Goal: Obtain resource: Obtain resource

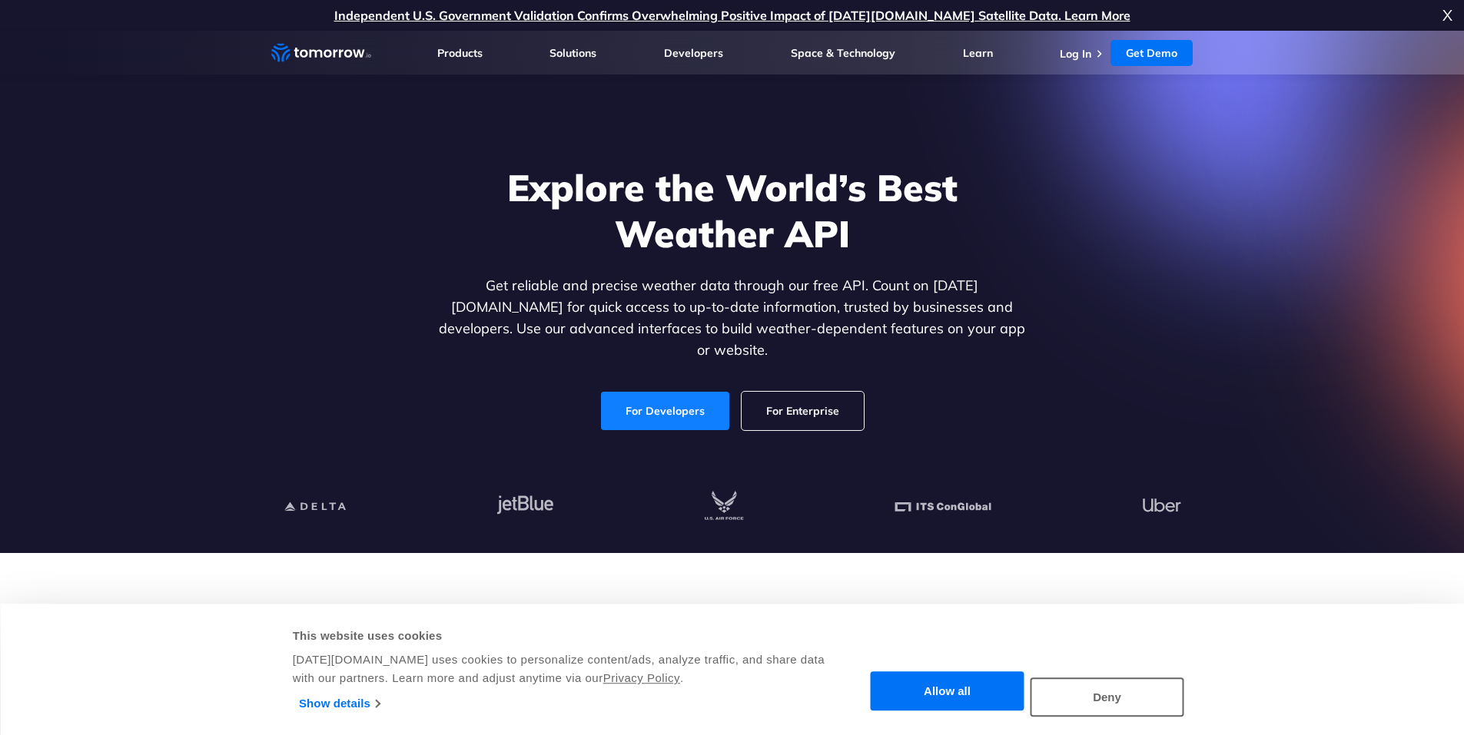
click at [635, 396] on link "For Developers" at bounding box center [665, 411] width 128 height 38
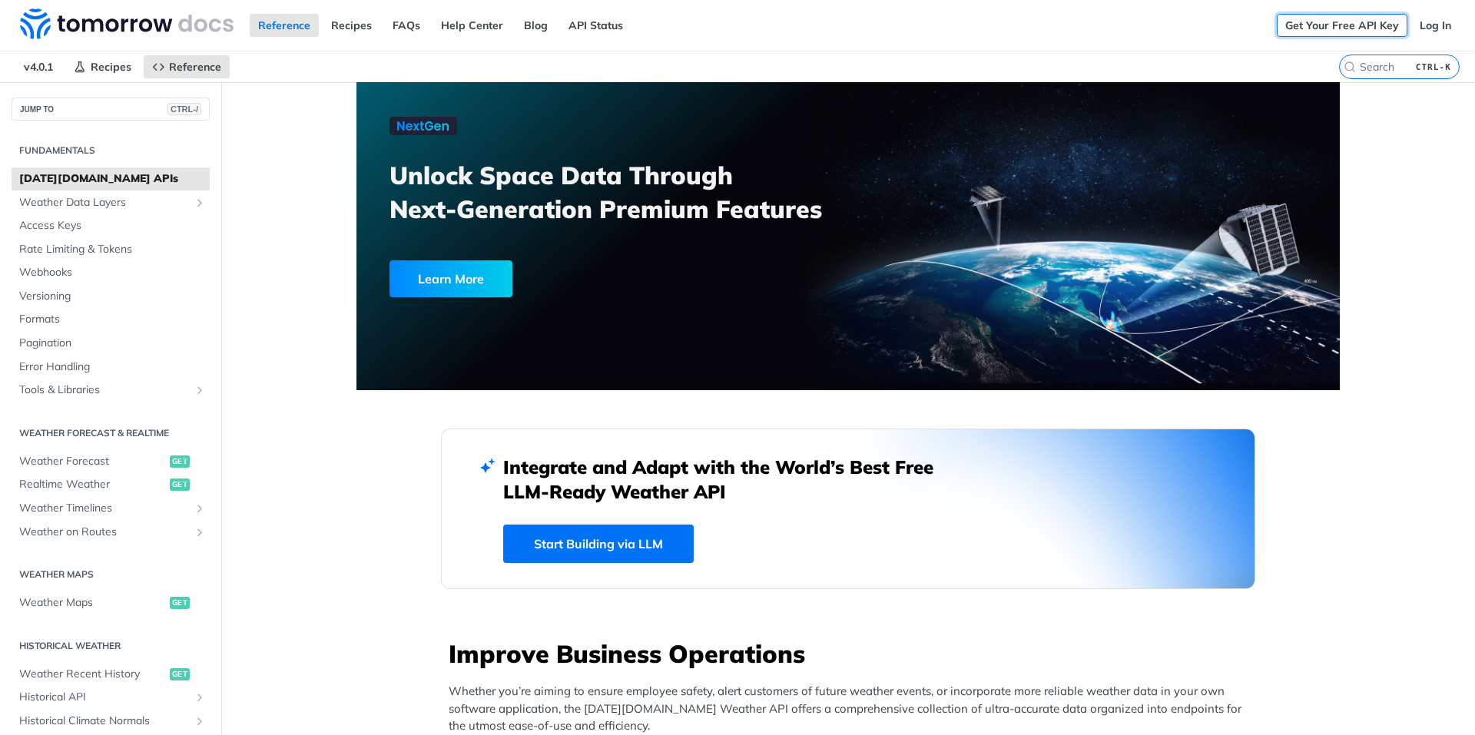
click at [1359, 25] on link "Get Your Free API Key" at bounding box center [1342, 25] width 131 height 23
click at [1330, 30] on link "Get Your Free API Key" at bounding box center [1342, 25] width 131 height 23
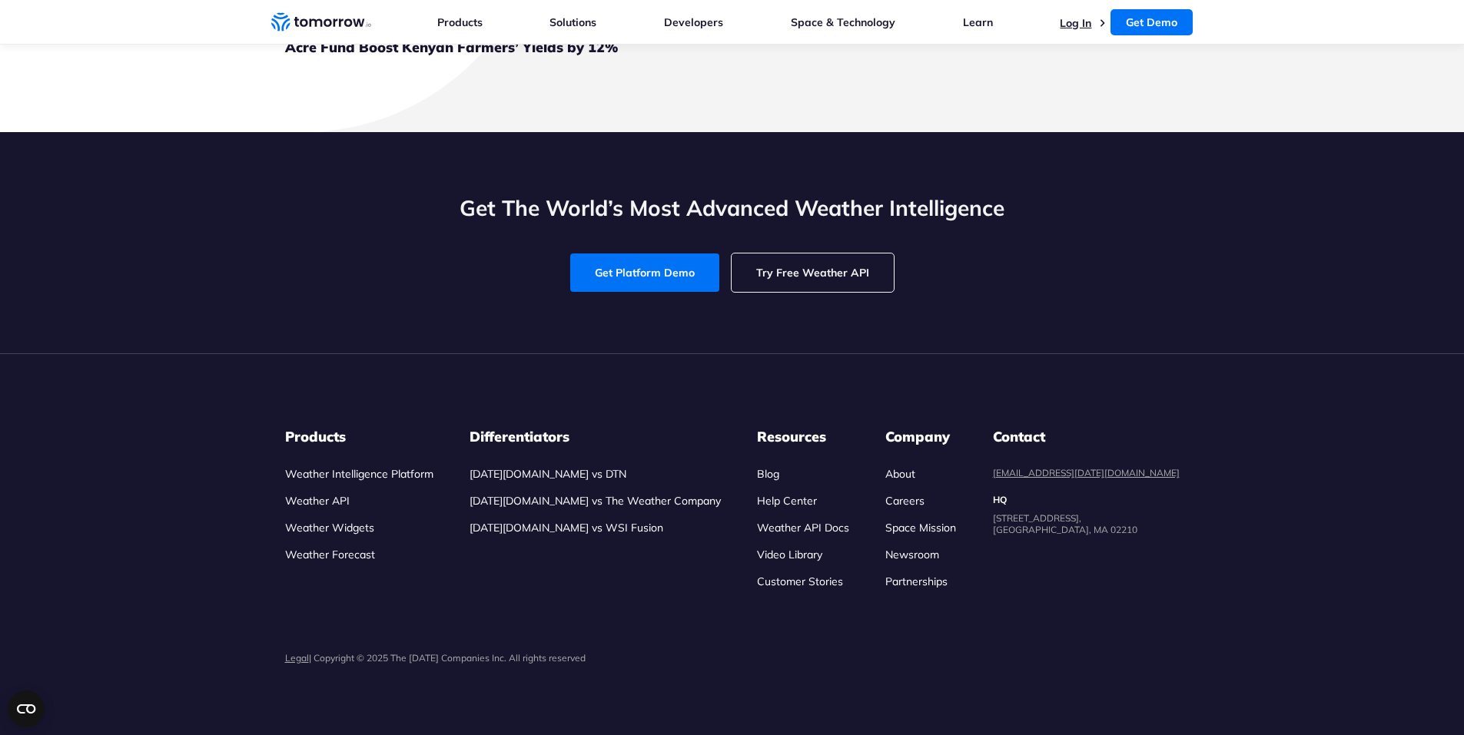
scroll to position [3867, 0]
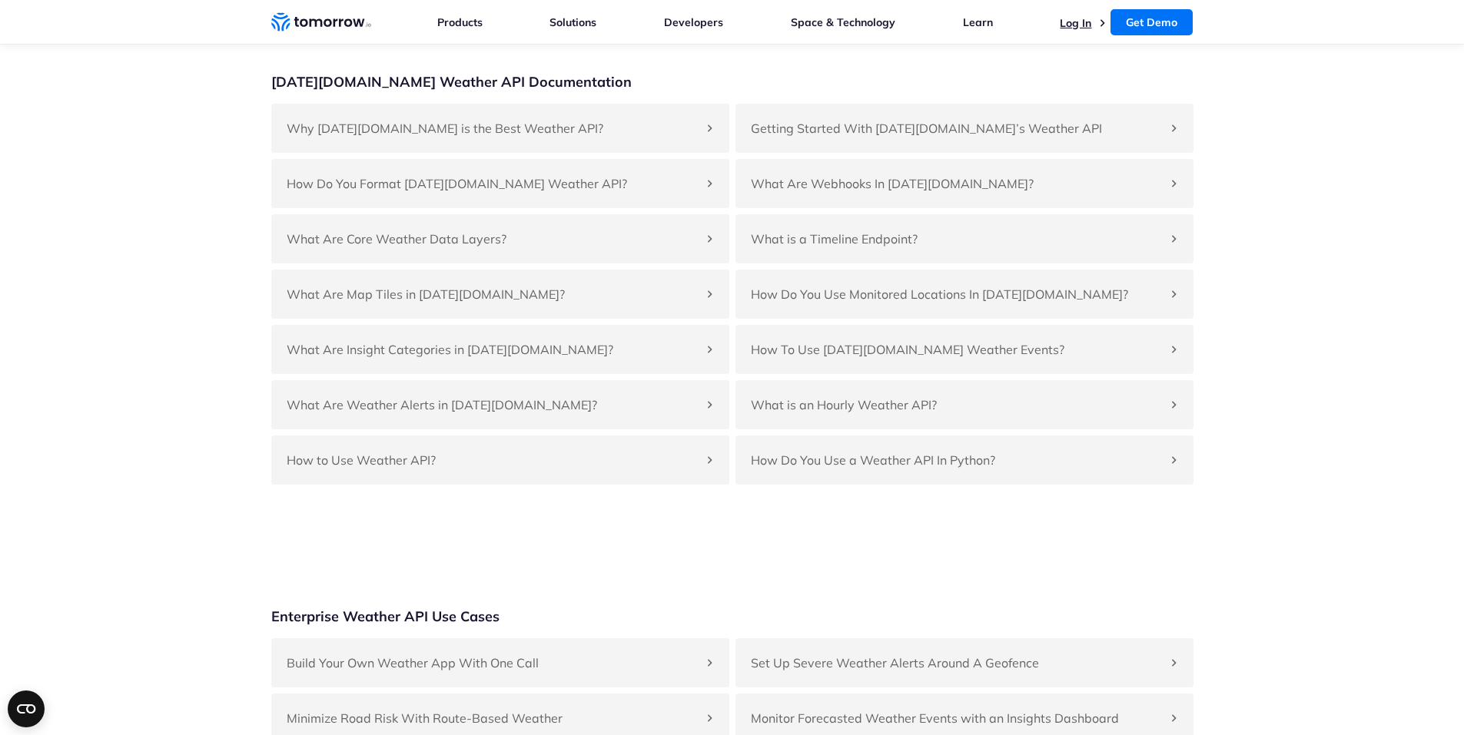
click at [1073, 17] on link "Log In" at bounding box center [1076, 23] width 32 height 14
